Goal: Find specific page/section: Find specific page/section

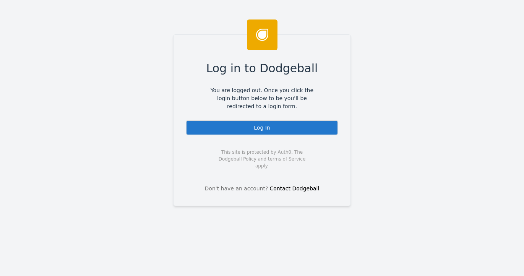
click at [277, 131] on div "Log In" at bounding box center [262, 127] width 153 height 15
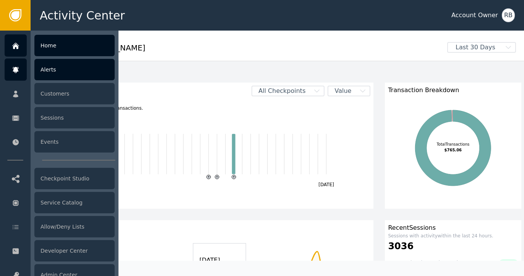
click at [53, 75] on div "Alerts" at bounding box center [74, 69] width 80 height 21
